Goal: Navigation & Orientation: Find specific page/section

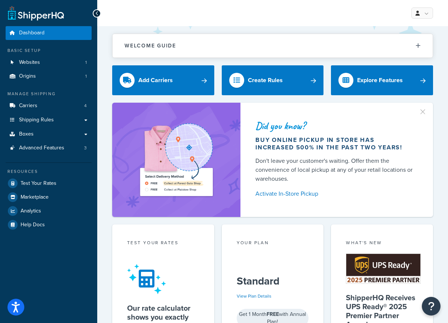
click at [366, 10] on div "My Profile Billing Global Settings Contact Us Logout" at bounding box center [272, 13] width 351 height 26
click at [27, 64] on span "Websites" at bounding box center [29, 62] width 21 height 6
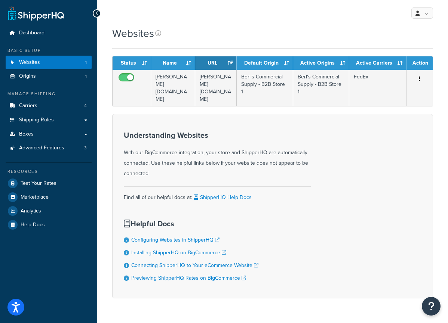
click at [371, 148] on div "Understanding Websites With our BigCommerce integration, your store and Shipper…" at bounding box center [272, 206] width 321 height 185
click at [50, 270] on div "Dashboard Basic Setup Websites 1 Origins 1 Manage Shipping Carriers 4 Shipping …" at bounding box center [48, 172] width 97 height 344
